Goal: Task Accomplishment & Management: Manage account settings

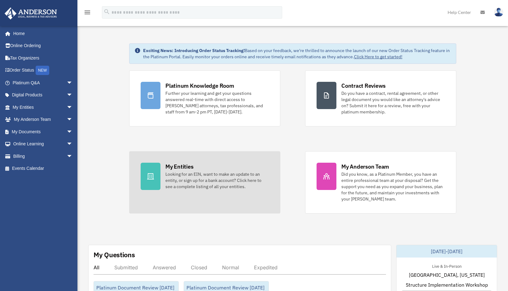
click at [205, 183] on div "Looking for an EIN, want to make an update to an entity, or sign up for a bank …" at bounding box center [216, 180] width 103 height 19
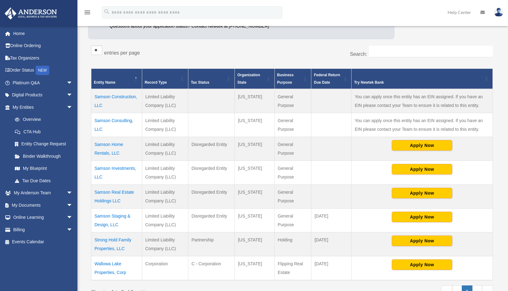
scroll to position [136, 0]
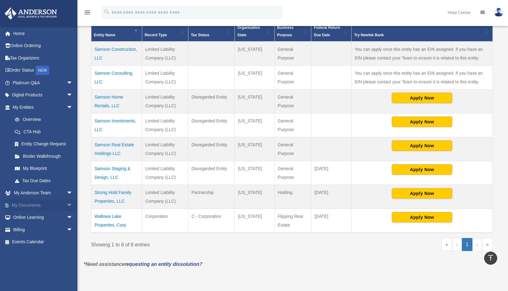
click at [35, 204] on link "My Documents arrow_drop_down" at bounding box center [43, 205] width 78 height 12
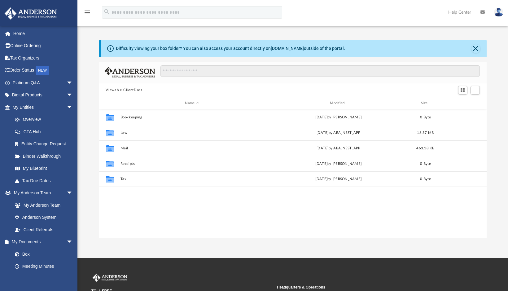
scroll to position [136, 383]
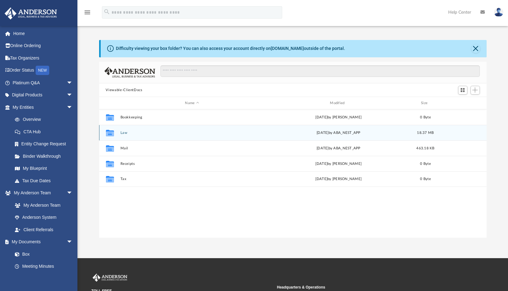
click at [121, 132] on button "Law" at bounding box center [192, 133] width 144 height 4
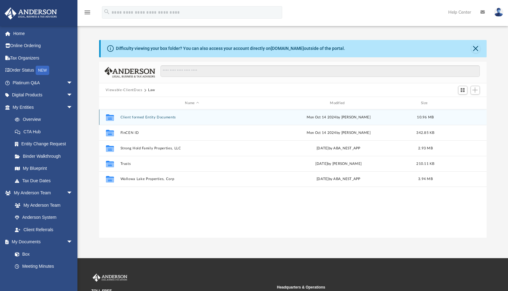
click at [153, 116] on button "Client formed Entity Documents" at bounding box center [192, 117] width 144 height 4
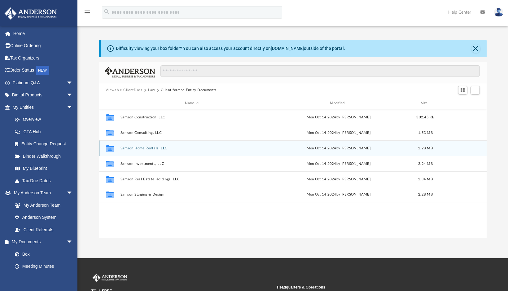
click at [146, 148] on button "Samson Home Rentals, LLC" at bounding box center [192, 148] width 144 height 4
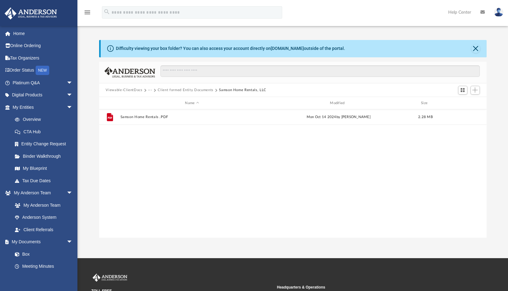
click at [349, 161] on div "File Samson Home Rentals .PDF Mon Oct 14 2024 by Jennifer Ornelas 2.28 MB" at bounding box center [293, 173] width 388 height 129
click at [473, 90] on span "Add" at bounding box center [474, 89] width 5 height 5
click at [465, 101] on li "Upload" at bounding box center [466, 102] width 20 height 7
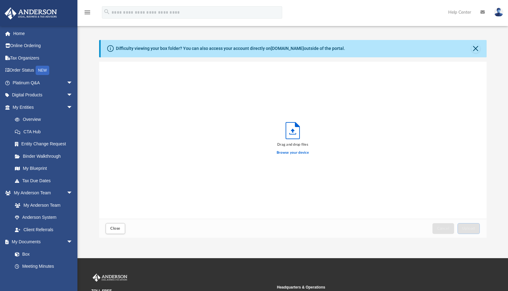
scroll to position [152, 383]
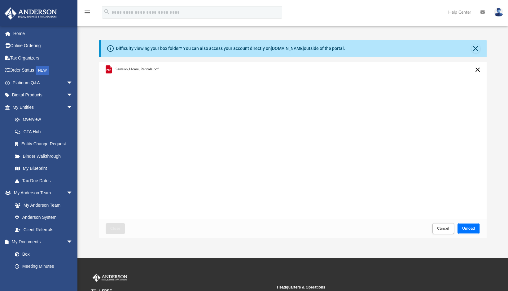
click at [468, 226] on span "Upload" at bounding box center [468, 228] width 13 height 4
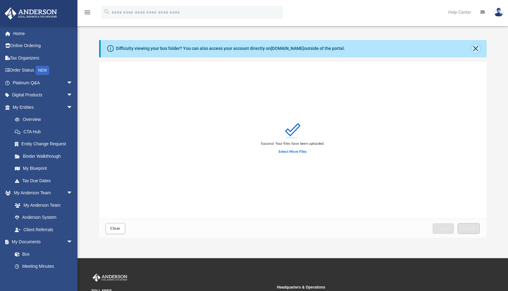
click at [473, 50] on button "Close" at bounding box center [476, 48] width 9 height 9
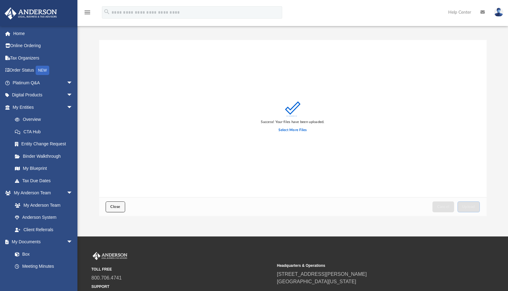
click at [116, 208] on span "Close" at bounding box center [115, 207] width 10 height 4
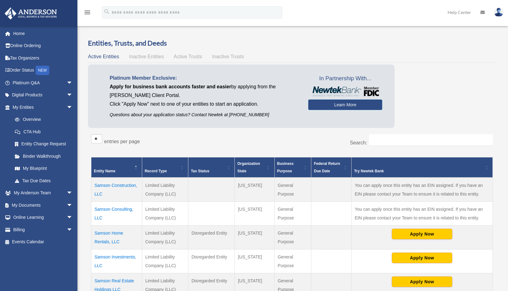
scroll to position [136, 0]
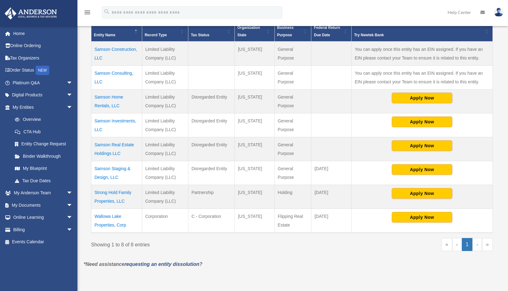
click at [114, 168] on td "Samson Staging & Design, LLC" at bounding box center [116, 173] width 51 height 24
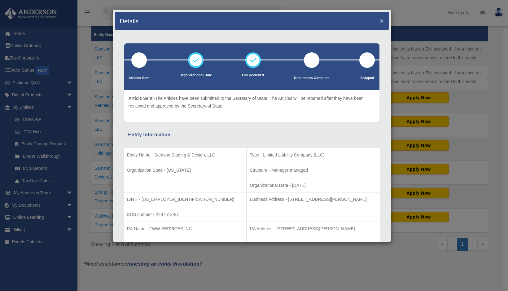
click at [380, 21] on button "×" at bounding box center [382, 20] width 4 height 7
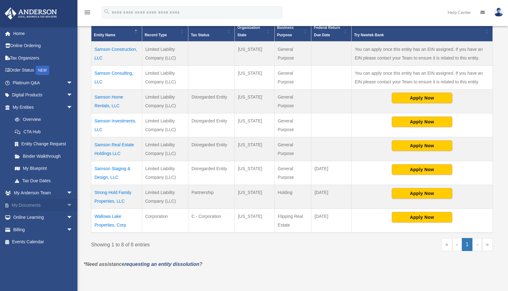
click at [25, 203] on link "My Documents arrow_drop_down" at bounding box center [43, 205] width 78 height 12
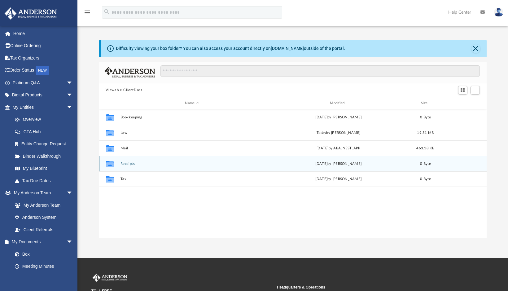
scroll to position [136, 383]
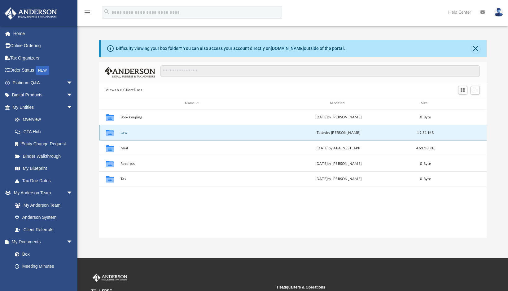
click at [124, 131] on button "Law" at bounding box center [192, 133] width 144 height 4
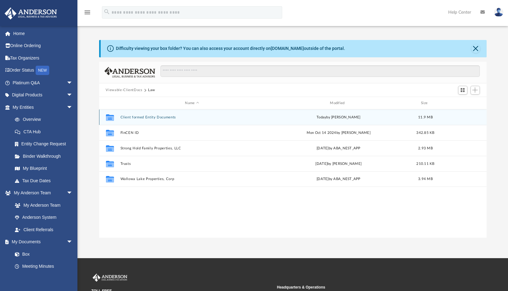
click at [154, 116] on button "Client formed Entity Documents" at bounding box center [192, 117] width 144 height 4
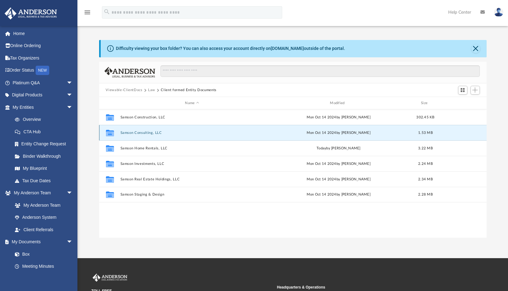
click at [150, 131] on button "Samson Consulting, LLC" at bounding box center [192, 133] width 144 height 4
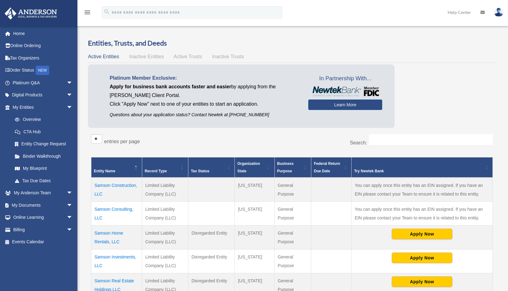
scroll to position [136, 0]
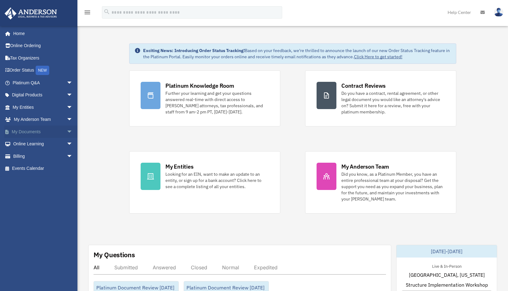
click at [37, 132] on link "My Documents arrow_drop_down" at bounding box center [43, 131] width 78 height 12
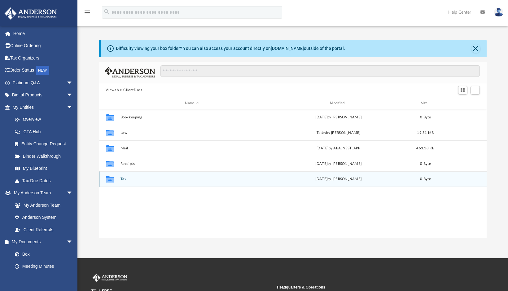
scroll to position [136, 383]
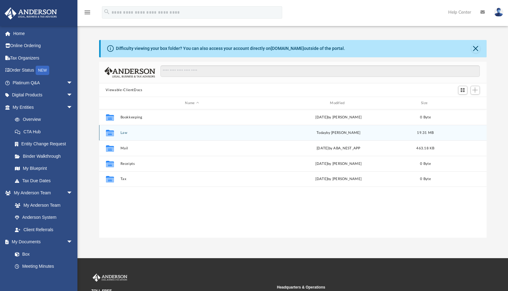
click at [121, 131] on button "Law" at bounding box center [192, 133] width 144 height 4
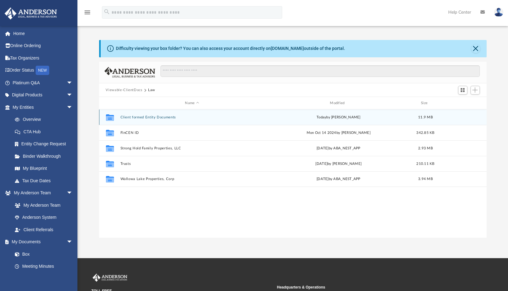
click at [146, 116] on button "Client formed Entity Documents" at bounding box center [192, 117] width 144 height 4
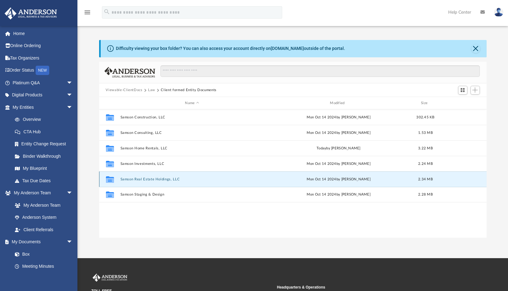
click at [150, 179] on button "Samson Real Estate Holdings, LLC" at bounding box center [192, 179] width 144 height 4
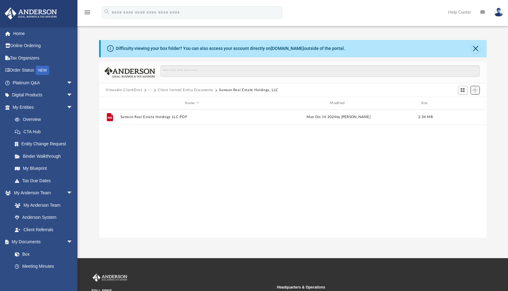
click at [476, 90] on span "Add" at bounding box center [474, 89] width 5 height 5
click at [463, 103] on li "Upload" at bounding box center [466, 102] width 20 height 7
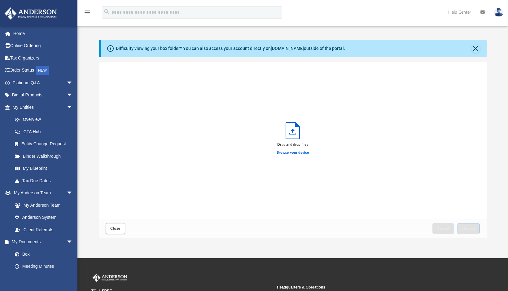
scroll to position [152, 383]
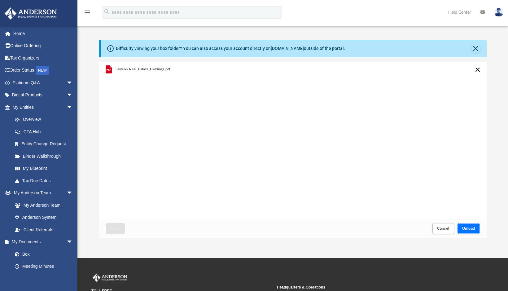
click at [474, 226] on span "Upload" at bounding box center [468, 228] width 13 height 4
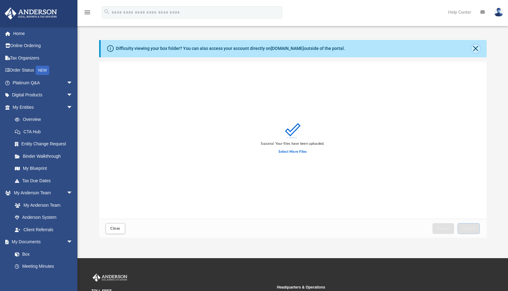
click at [476, 48] on button "Close" at bounding box center [476, 48] width 9 height 9
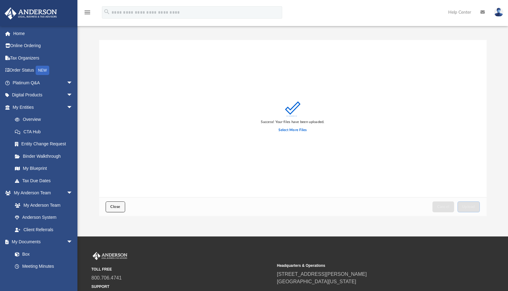
click at [116, 205] on span "Close" at bounding box center [115, 207] width 10 height 4
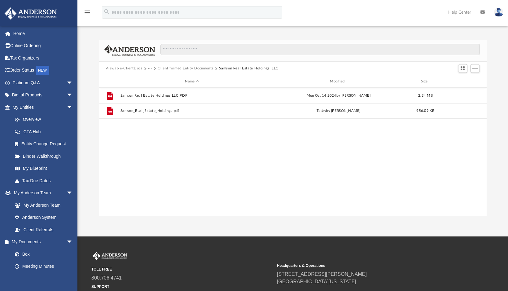
click at [195, 66] on button "Client formed Entity Documents" at bounding box center [186, 69] width 56 height 6
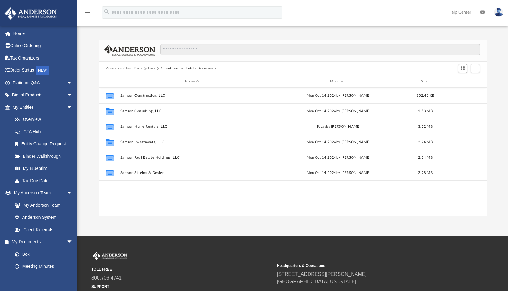
click at [197, 67] on button "Client formed Entity Documents" at bounding box center [189, 69] width 56 height 6
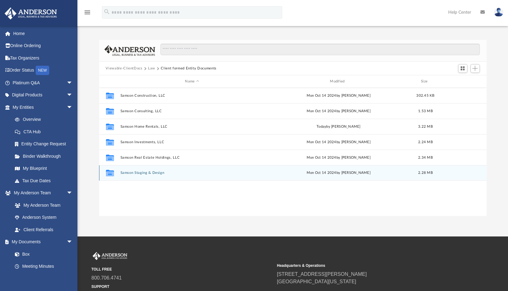
click at [155, 174] on button "Samson Staging & Design" at bounding box center [192, 173] width 144 height 4
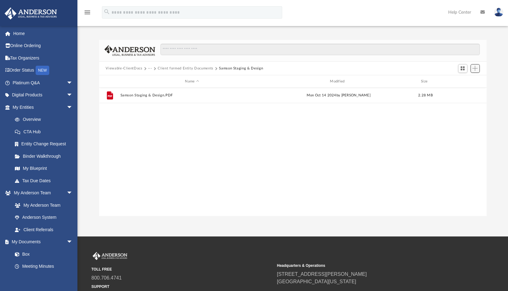
click at [475, 65] on button "Add" at bounding box center [475, 68] width 9 height 9
click at [465, 79] on li "Upload" at bounding box center [466, 80] width 20 height 7
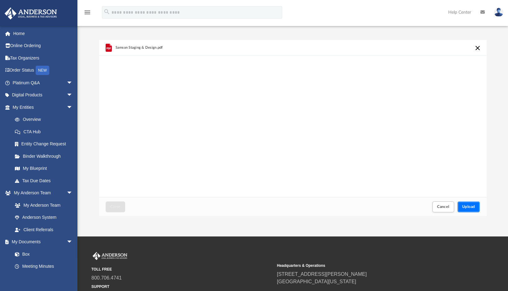
click at [467, 208] on span "Upload" at bounding box center [468, 207] width 13 height 4
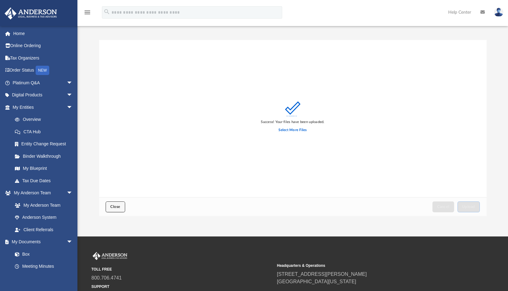
click at [118, 207] on span "Close" at bounding box center [115, 207] width 10 height 4
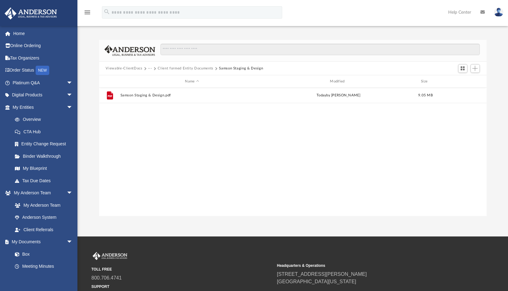
click at [194, 67] on button "Client formed Entity Documents" at bounding box center [186, 69] width 56 height 6
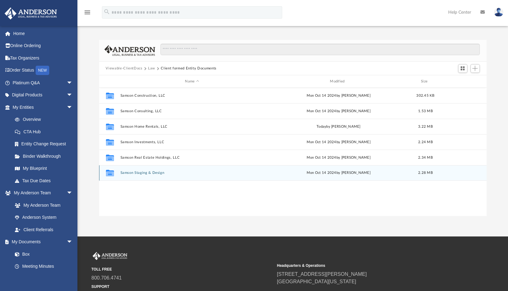
click at [149, 172] on button "Samson Staging & Design" at bounding box center [192, 173] width 144 height 4
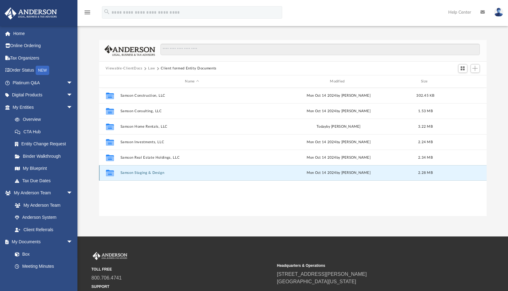
click at [149, 172] on button "Samson Staging & Design" at bounding box center [192, 173] width 144 height 4
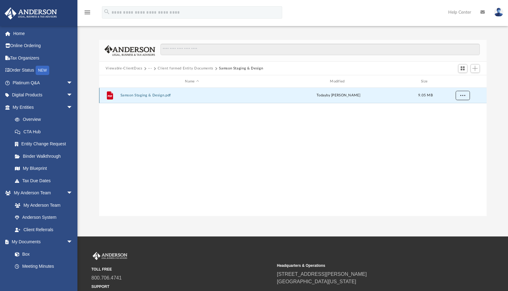
click at [467, 95] on button "More options" at bounding box center [462, 95] width 14 height 9
click at [489, 110] on div "Difficulty viewing your box folder? You can also access your account directly o…" at bounding box center [292, 128] width 431 height 176
click at [150, 94] on button "Samson Staging & Design.pdf" at bounding box center [192, 96] width 144 height 4
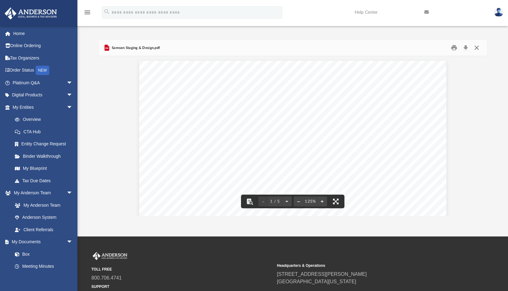
click at [477, 48] on button "Close" at bounding box center [476, 48] width 11 height 10
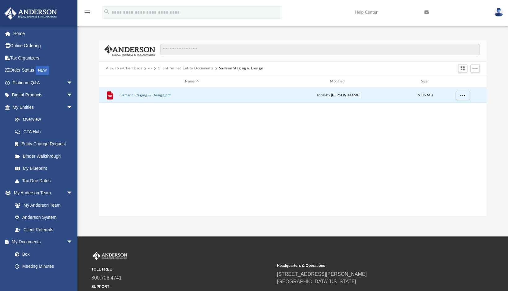
click at [324, 125] on div "File Samson Staging & Design.pdf [DATE] by [PERSON_NAME] 9.05 MB" at bounding box center [293, 152] width 388 height 129
click at [475, 68] on span "Add" at bounding box center [474, 68] width 5 height 5
click at [460, 80] on li "Upload" at bounding box center [466, 80] width 20 height 7
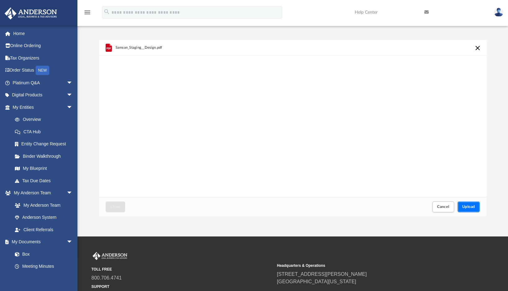
click at [470, 205] on span "Upload" at bounding box center [468, 207] width 13 height 4
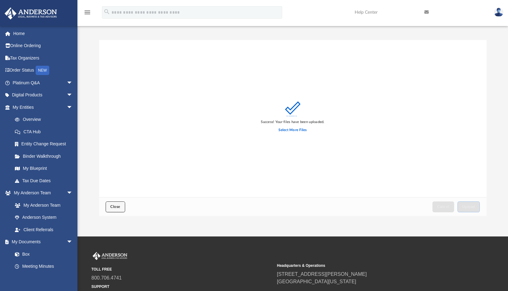
click at [117, 208] on span "Close" at bounding box center [115, 207] width 10 height 4
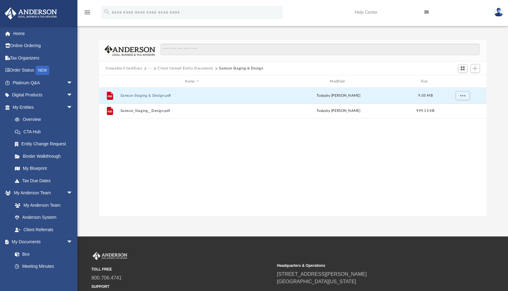
click at [194, 67] on button "Client formed Entity Documents" at bounding box center [186, 69] width 56 height 6
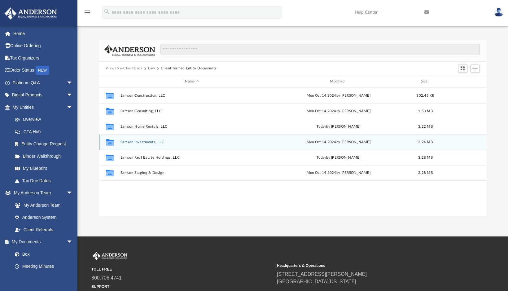
click at [152, 141] on button "Samson Investments, LLC" at bounding box center [192, 142] width 144 height 4
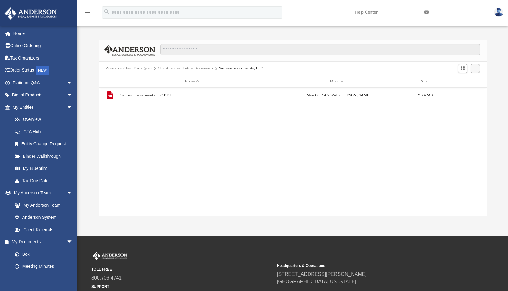
click at [475, 65] on button "Add" at bounding box center [475, 68] width 9 height 9
click at [476, 67] on span "Add" at bounding box center [474, 68] width 5 height 5
click at [458, 80] on li "Upload" at bounding box center [466, 80] width 20 height 7
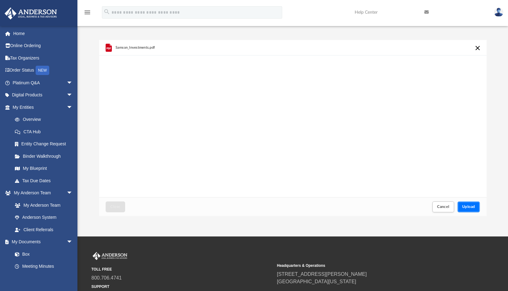
click at [470, 205] on span "Upload" at bounding box center [468, 207] width 13 height 4
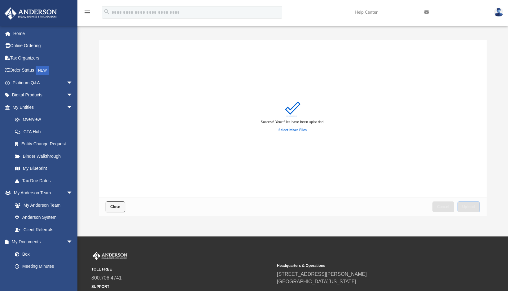
click at [117, 208] on span "Close" at bounding box center [115, 207] width 10 height 4
